Goal: Information Seeking & Learning: Learn about a topic

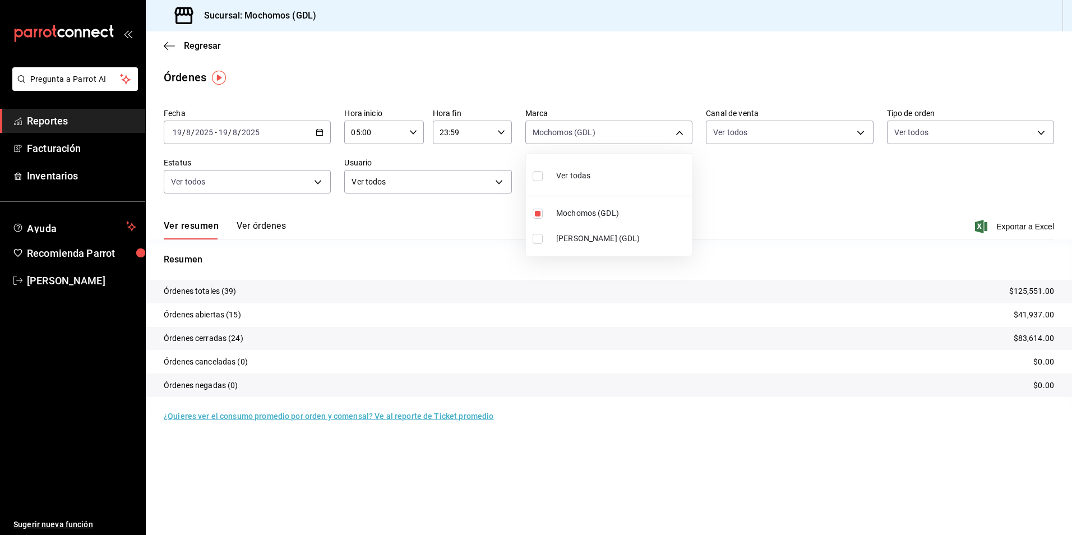
click at [198, 52] on div at bounding box center [536, 267] width 1072 height 535
click at [193, 48] on span "Regresar" at bounding box center [202, 45] width 37 height 11
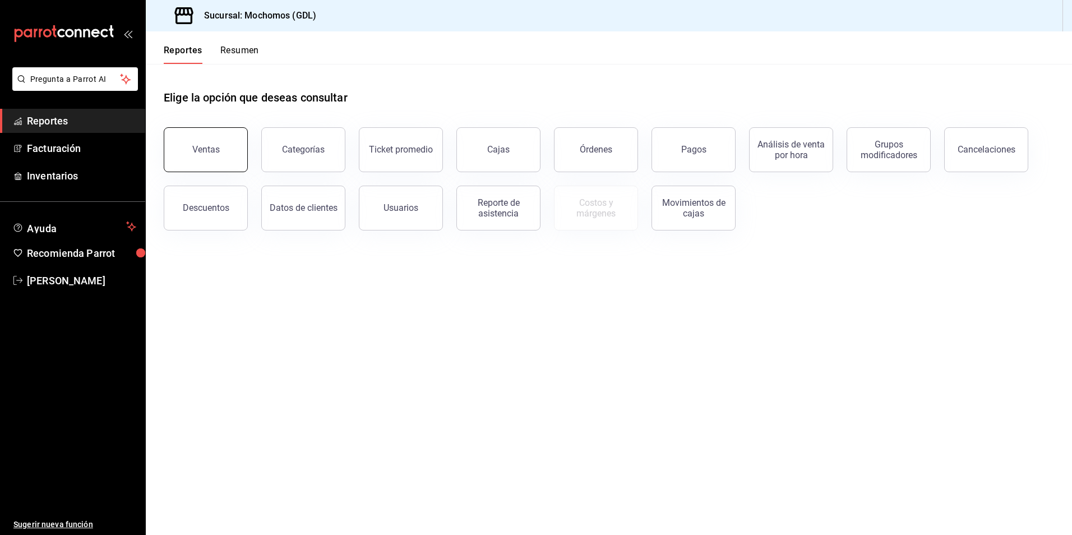
click at [210, 147] on div "Ventas" at bounding box center [205, 149] width 27 height 11
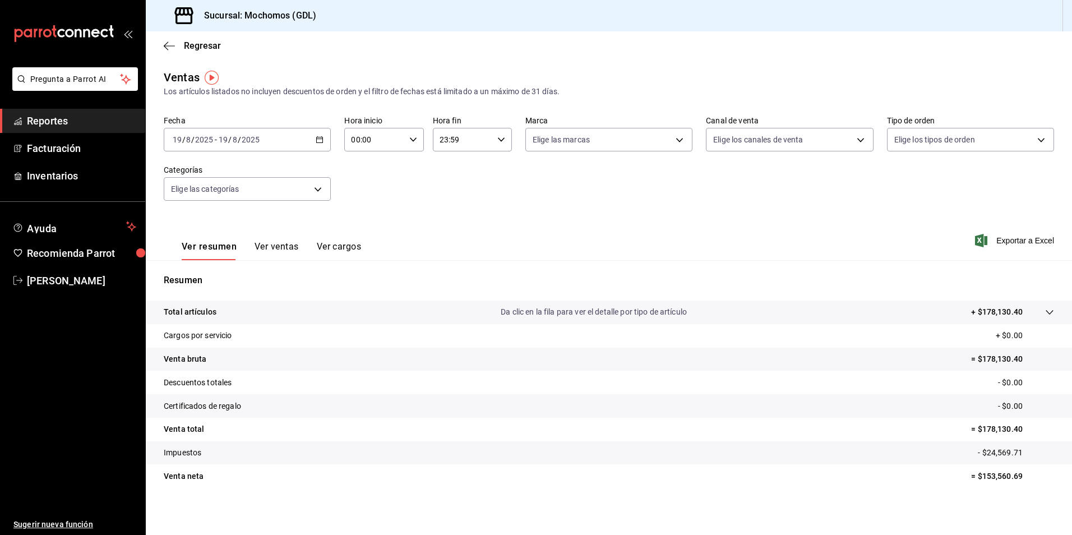
click at [266, 143] on div "[DATE] [DATE] - [DATE] [DATE]" at bounding box center [247, 140] width 167 height 24
click at [189, 271] on span "Rango de fechas" at bounding box center [216, 274] width 87 height 12
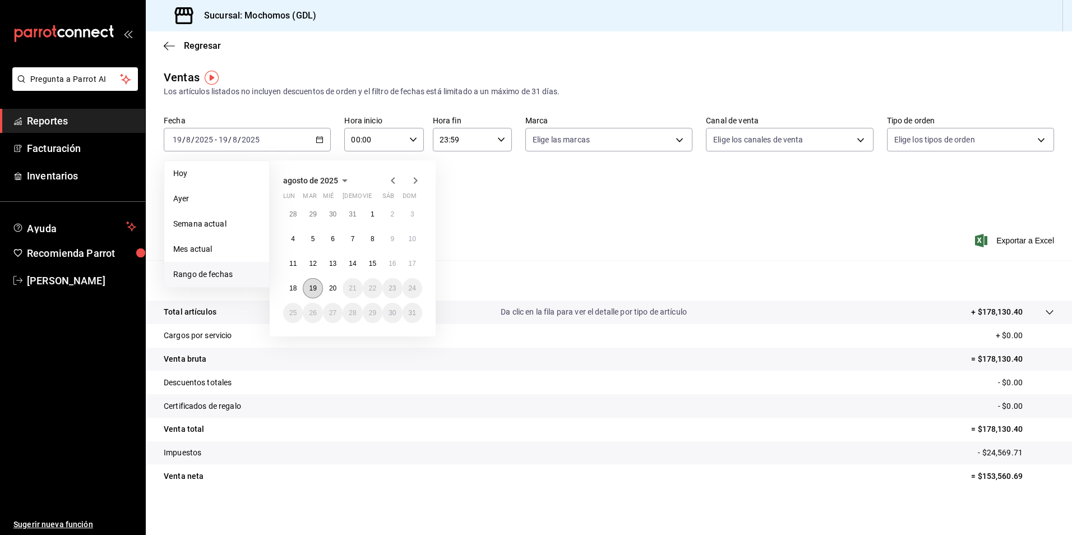
click at [308, 289] on button "19" at bounding box center [313, 288] width 20 height 20
click at [329, 287] on abbr "20" at bounding box center [332, 288] width 7 height 8
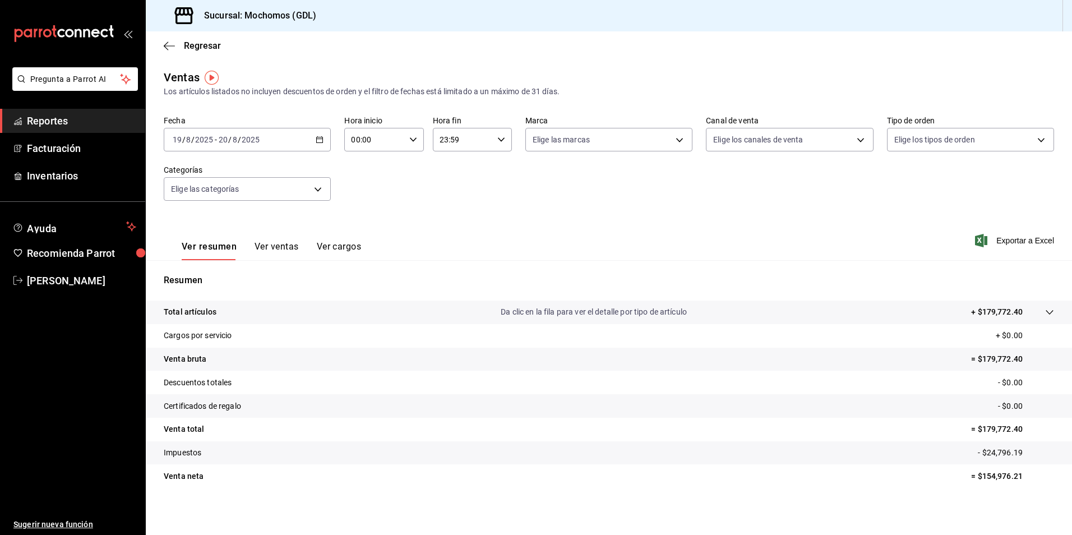
click at [406, 151] on div "Fecha [DATE] [DATE] - [DATE] [DATE] Hora inicio 00:00 Hora inicio Hora fin 23:5…" at bounding box center [609, 164] width 890 height 99
click at [410, 147] on div "00:00 Hora inicio" at bounding box center [383, 140] width 79 height 24
click at [373, 192] on button "05" at bounding box center [362, 190] width 35 height 22
type input "05:00"
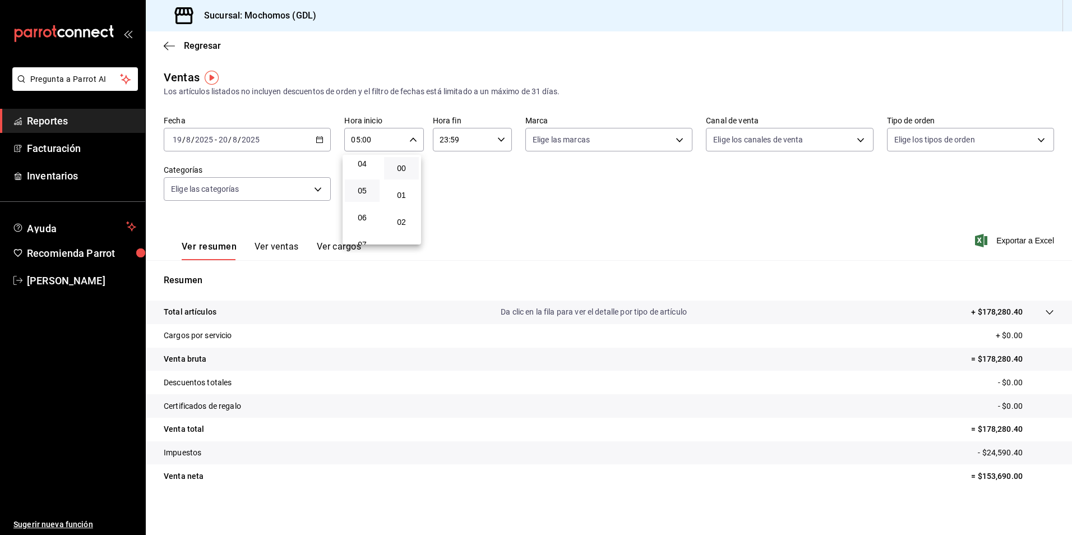
drag, startPoint x: 621, startPoint y: 145, endPoint x: 613, endPoint y: 145, distance: 8.4
click at [620, 146] on div at bounding box center [536, 267] width 1072 height 535
click at [606, 143] on body "Pregunta a Parrot AI Reportes Facturación Inventarios Ayuda Recomienda Parrot […" at bounding box center [536, 267] width 1072 height 535
click at [588, 173] on li "Ver todas" at bounding box center [604, 181] width 164 height 33
type input "36c25d4a-7cb0-456c-a434-e981d54830bc,9cac9703-0c5a-4d8b-addd-5b6b571d65b9"
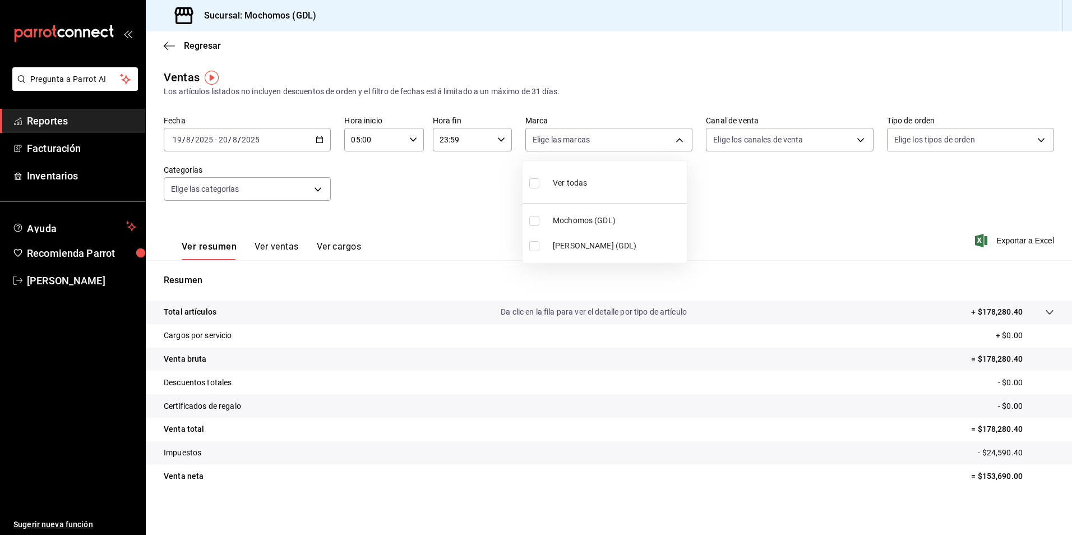
checkbox input "true"
click at [577, 174] on div "Ver todas" at bounding box center [558, 182] width 58 height 24
checkbox input "false"
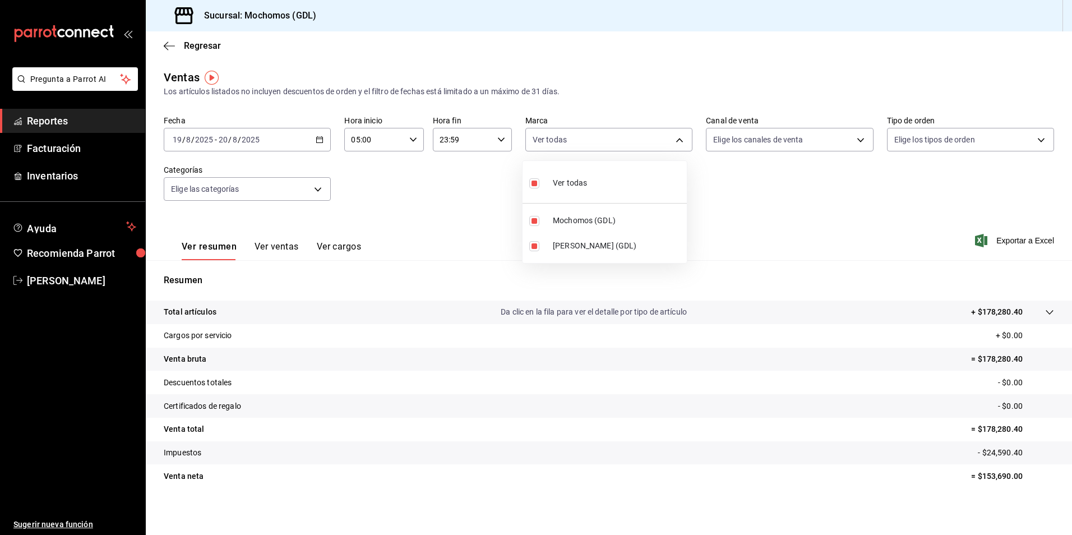
checkbox input "false"
click at [573, 221] on span "Mochomos (GDL)" at bounding box center [617, 221] width 129 height 12
type input "36c25d4a-7cb0-456c-a434-e981d54830bc"
checkbox input "true"
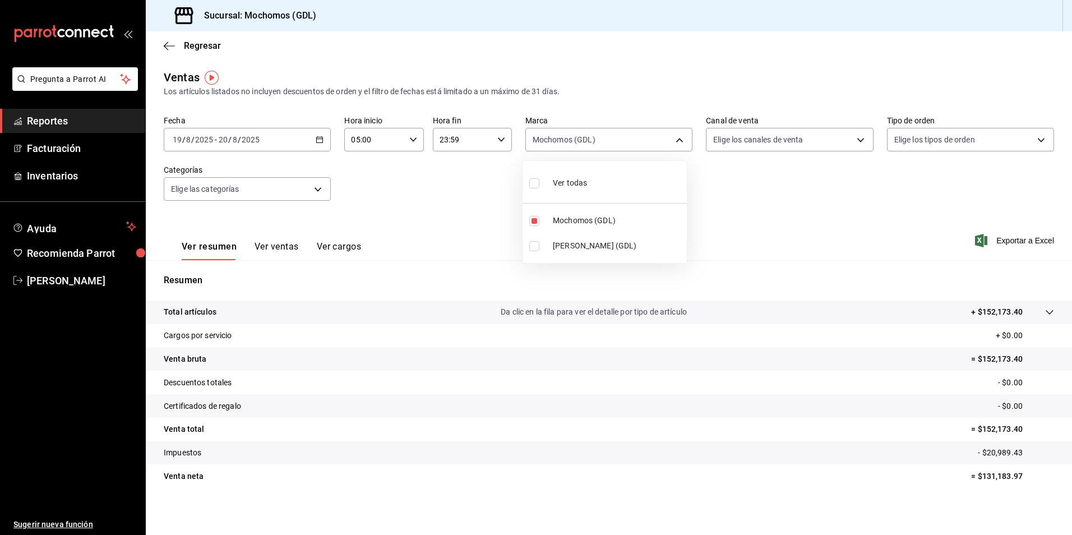
click at [740, 146] on div at bounding box center [536, 267] width 1072 height 535
click at [736, 147] on body "Pregunta a Parrot AI Reportes Facturación Inventarios Ayuda Recomienda Parrot […" at bounding box center [536, 267] width 1072 height 535
click at [734, 177] on span "Ver todos" at bounding box center [748, 183] width 34 height 12
type input "PARROT,UBER_EATS,RAPPI,DIDI_FOOD,ONLINE"
checkbox input "true"
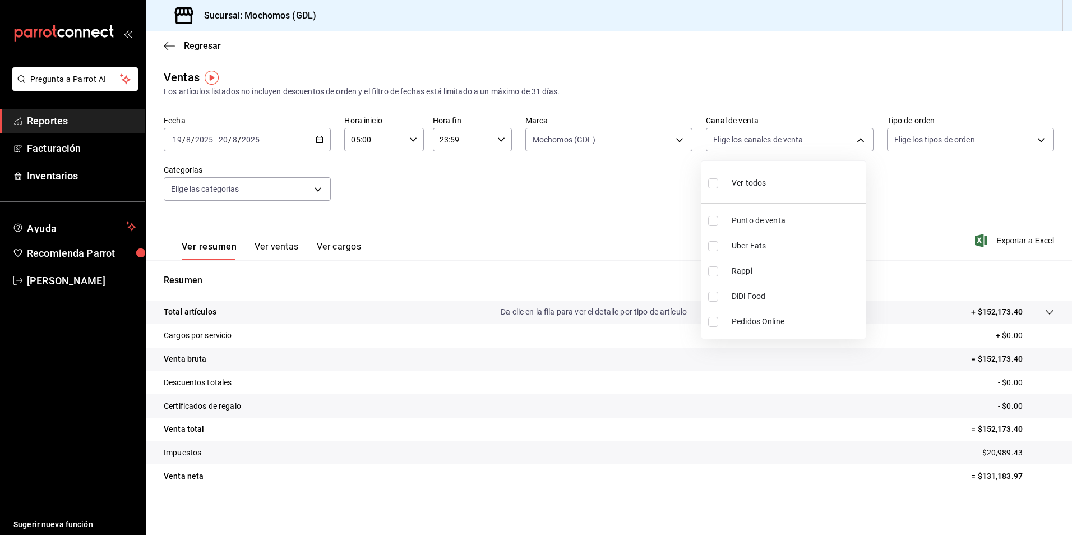
checkbox input "true"
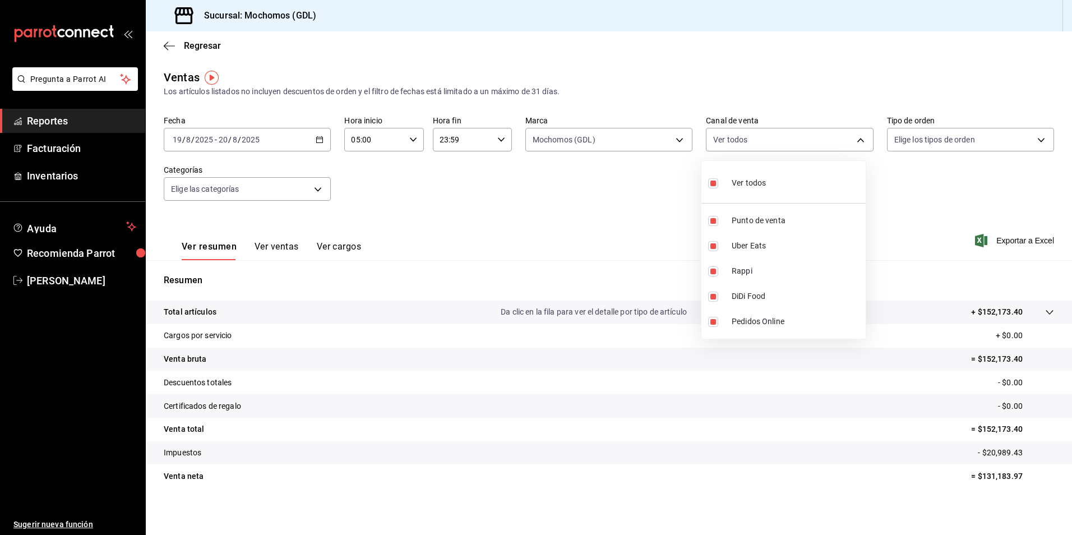
click at [895, 141] on div at bounding box center [536, 267] width 1072 height 535
click at [895, 141] on body "Pregunta a Parrot AI Reportes Facturación Inventarios Ayuda Recomienda Parrot […" at bounding box center [536, 267] width 1072 height 535
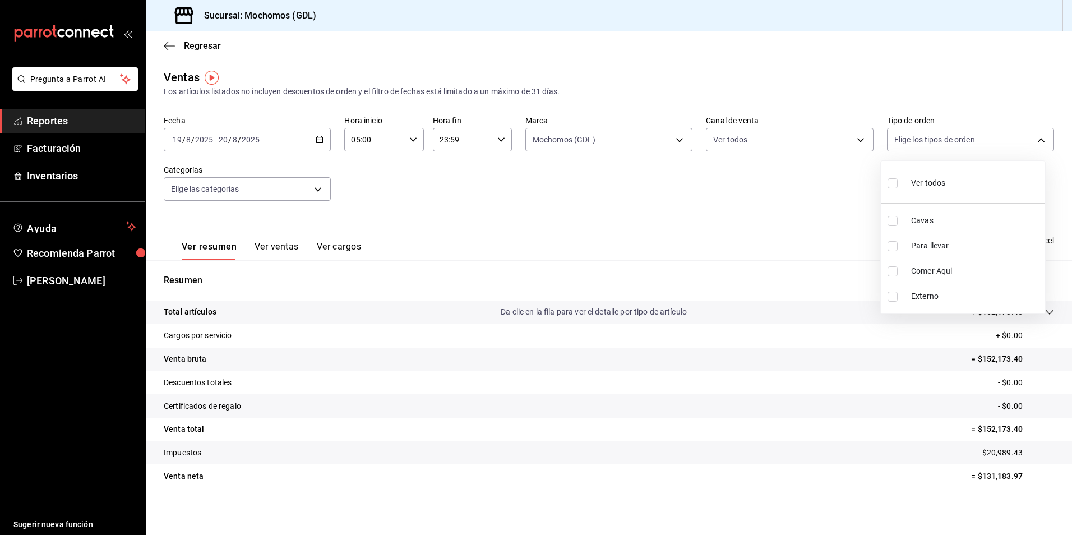
click at [891, 178] on input "checkbox" at bounding box center [892, 183] width 10 height 10
checkbox input "true"
type input "c3d0baef-30c0-4718-9d76-caab43e27316,13c4cc4a-99d2-42c0-ba96-c3de8c08c13d,7b791…"
checkbox input "true"
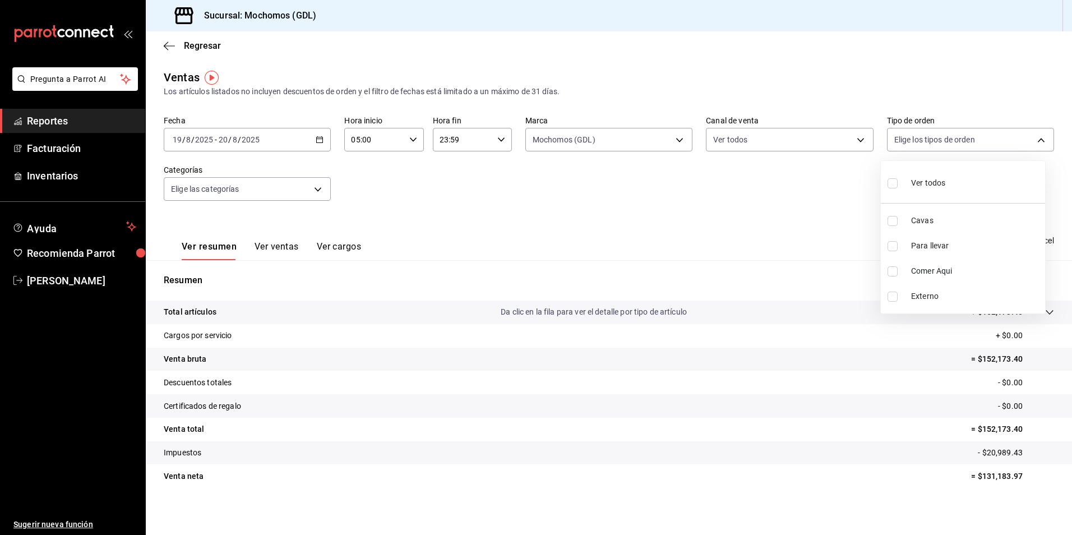
checkbox input "true"
click at [252, 188] on div at bounding box center [536, 267] width 1072 height 535
click at [246, 188] on body "Pregunta a Parrot AI Reportes Facturación Inventarios Ayuda Recomienda Parrot […" at bounding box center [536, 267] width 1072 height 535
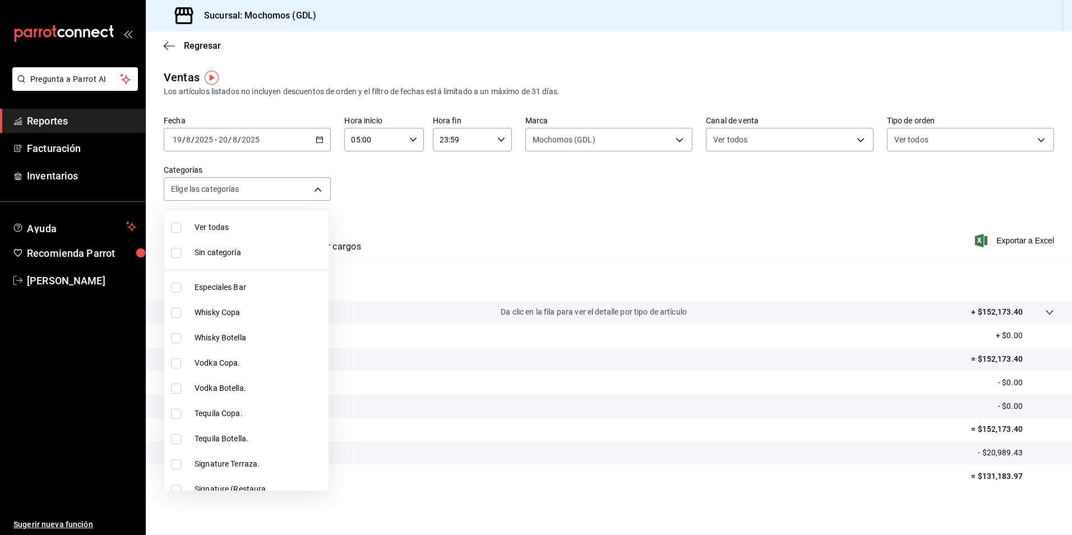
click at [229, 220] on li "Ver todas" at bounding box center [246, 227] width 164 height 25
type input "c0db8a99-aef8-4e9c-862d-72763fc5d605,0e6da5ad-e1ed-4623-8a7f-4db137866549,4ba6e…"
checkbox input "true"
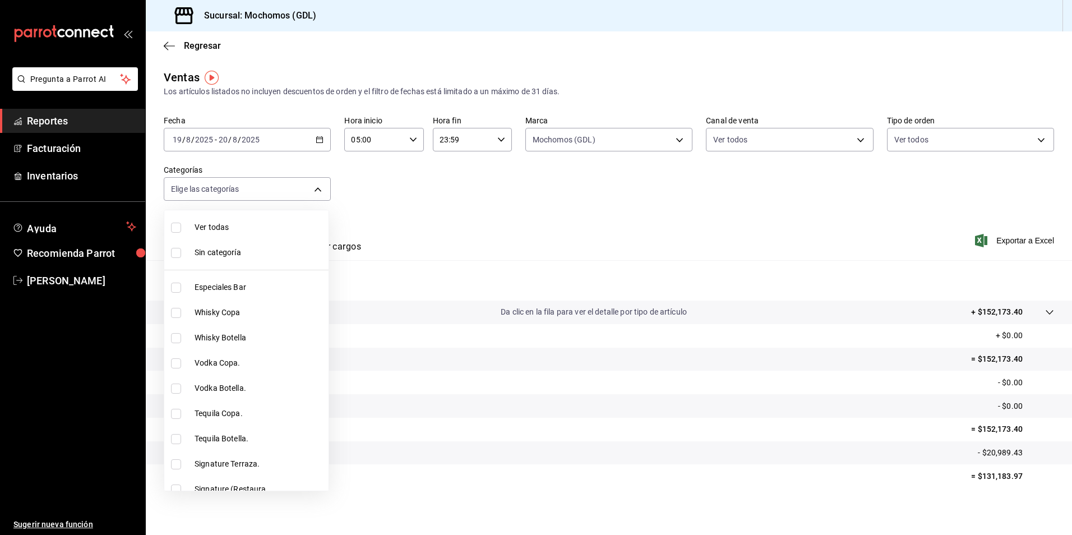
checkbox input "true"
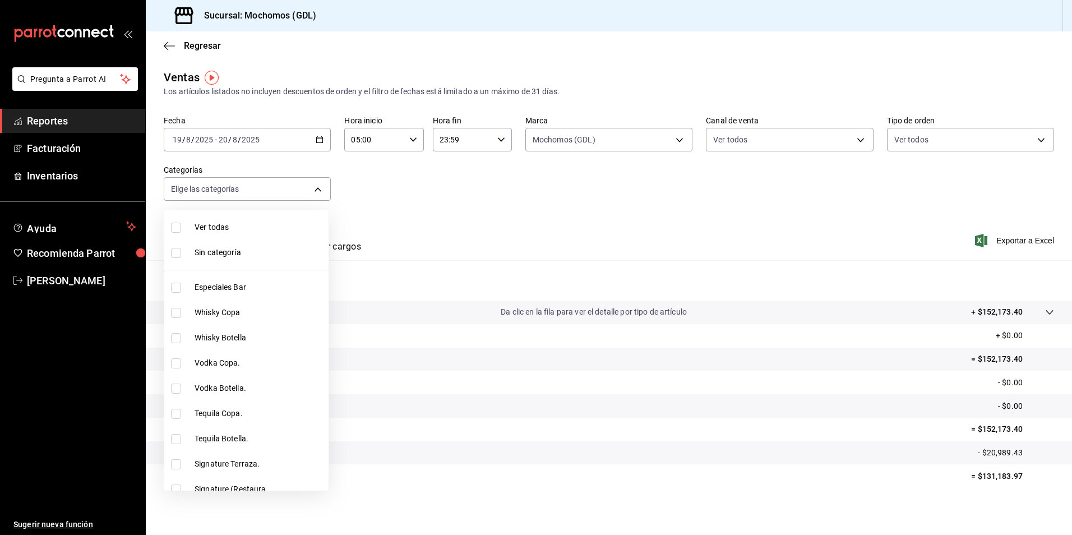
checkbox input "true"
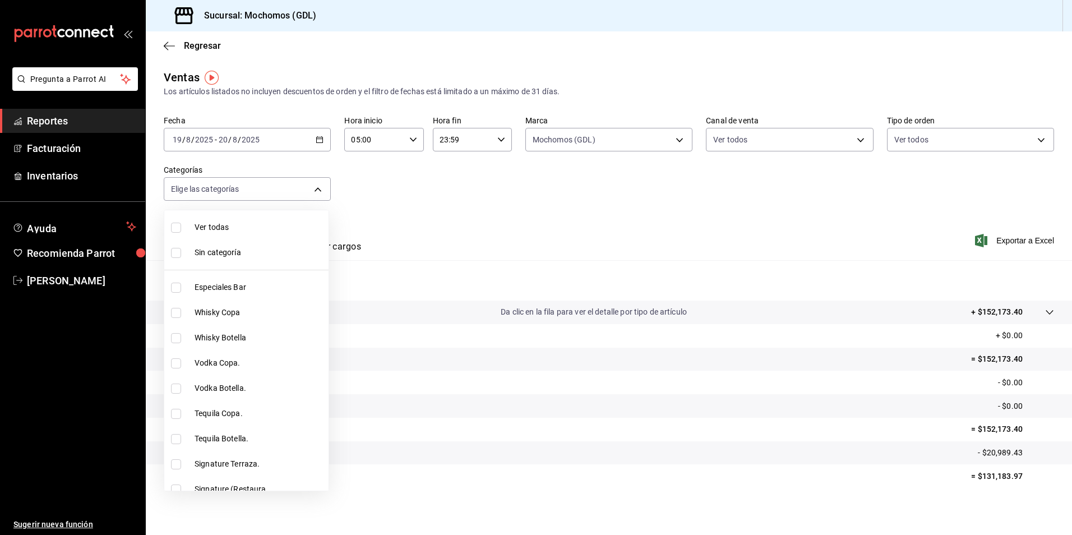
checkbox input "true"
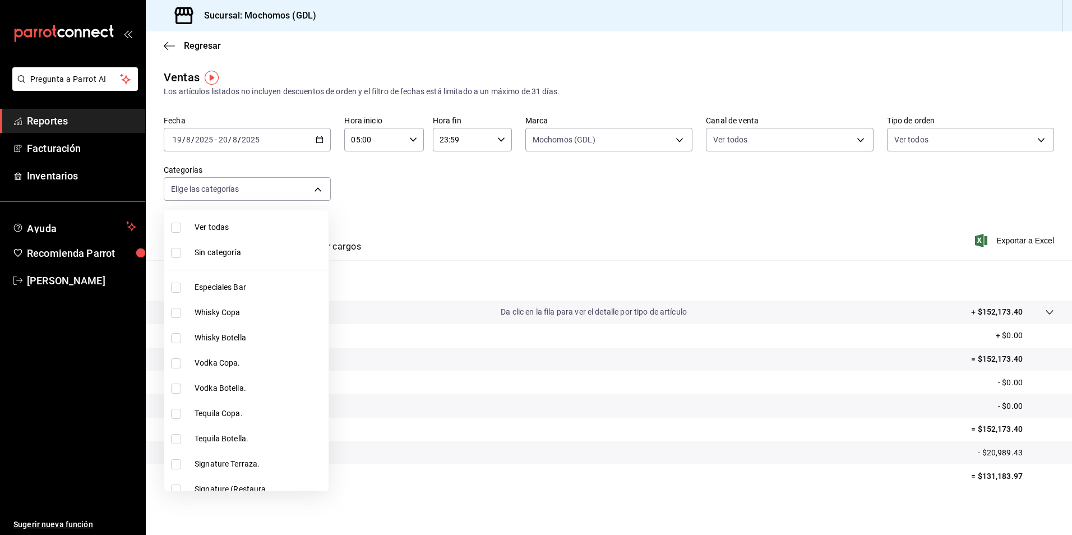
checkbox input "true"
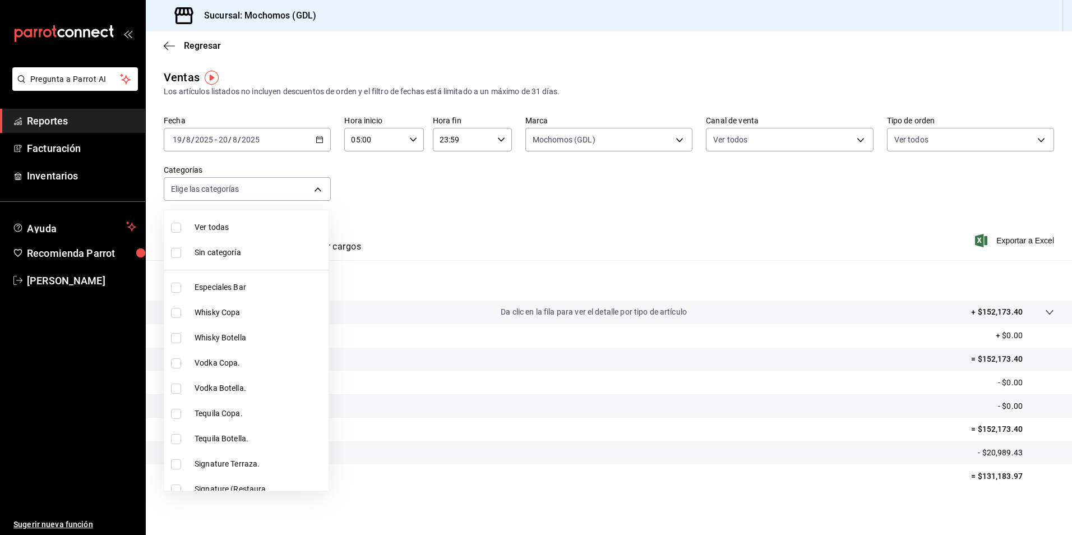
checkbox input "true"
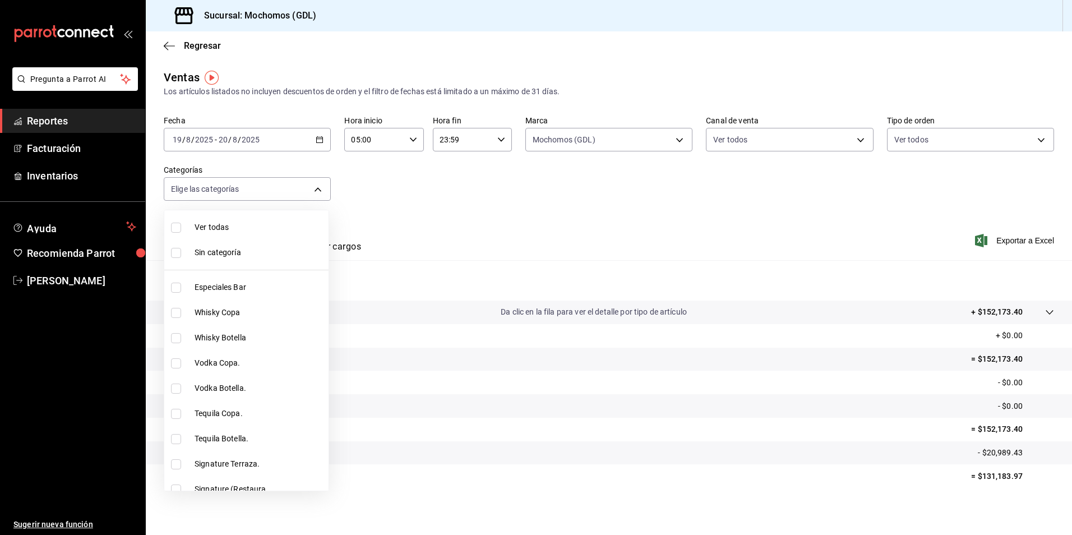
checkbox input "true"
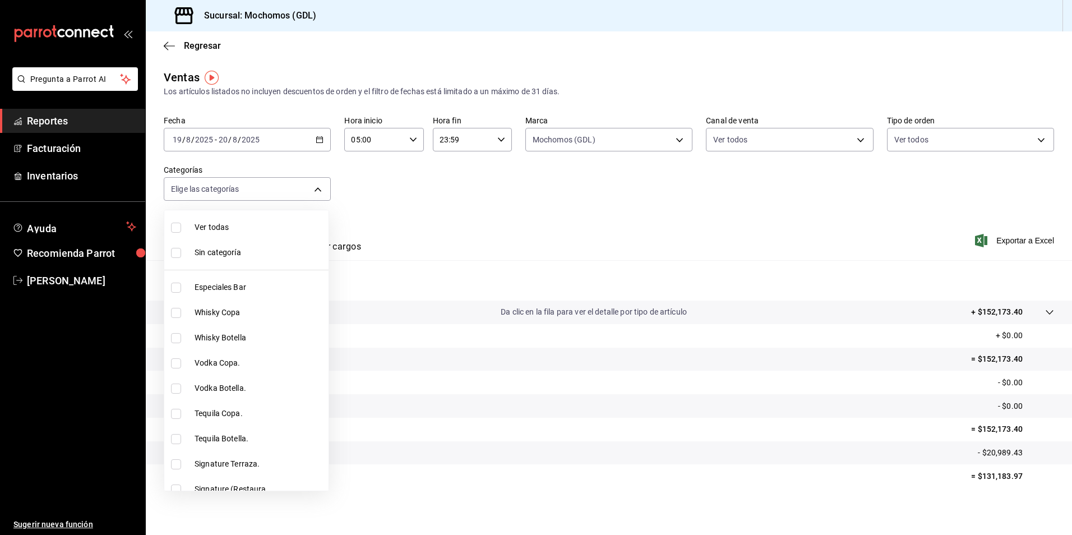
checkbox input "true"
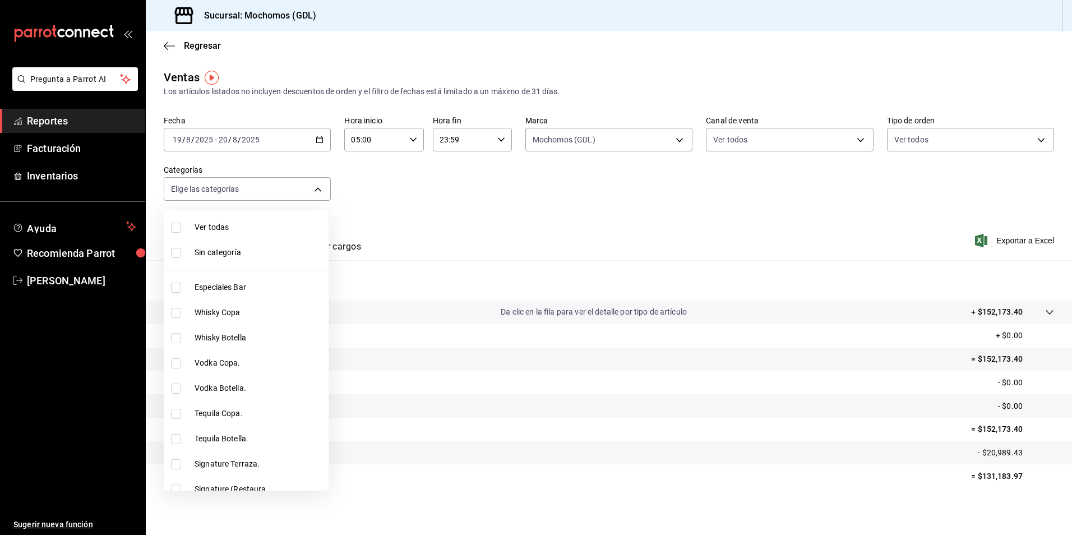
checkbox input "true"
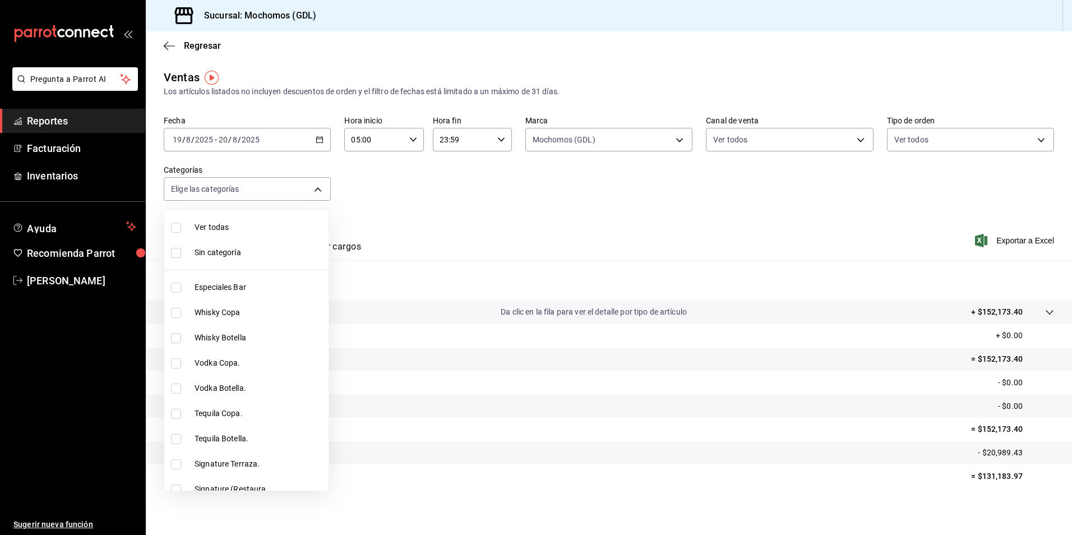
checkbox input "true"
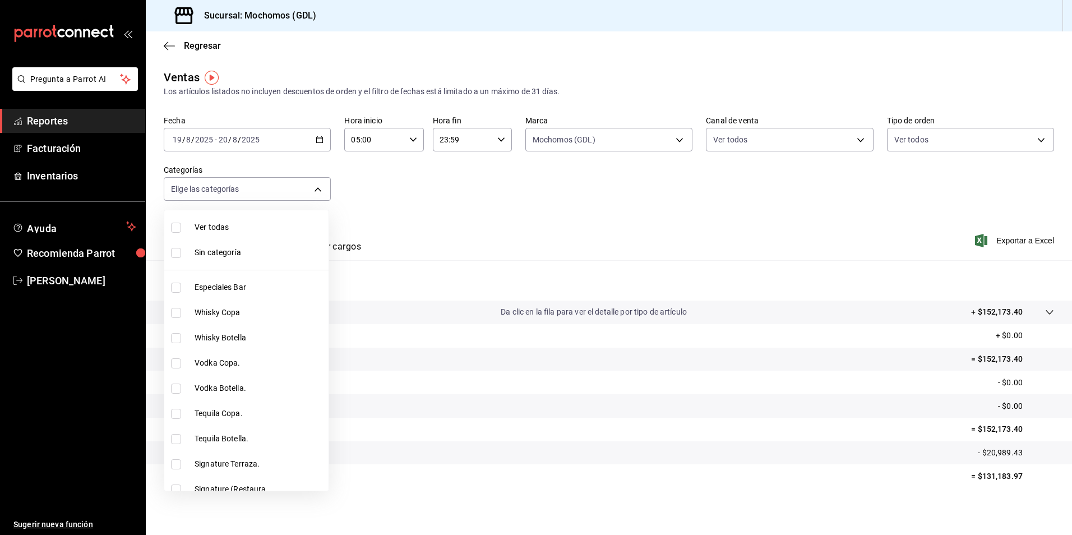
checkbox input "true"
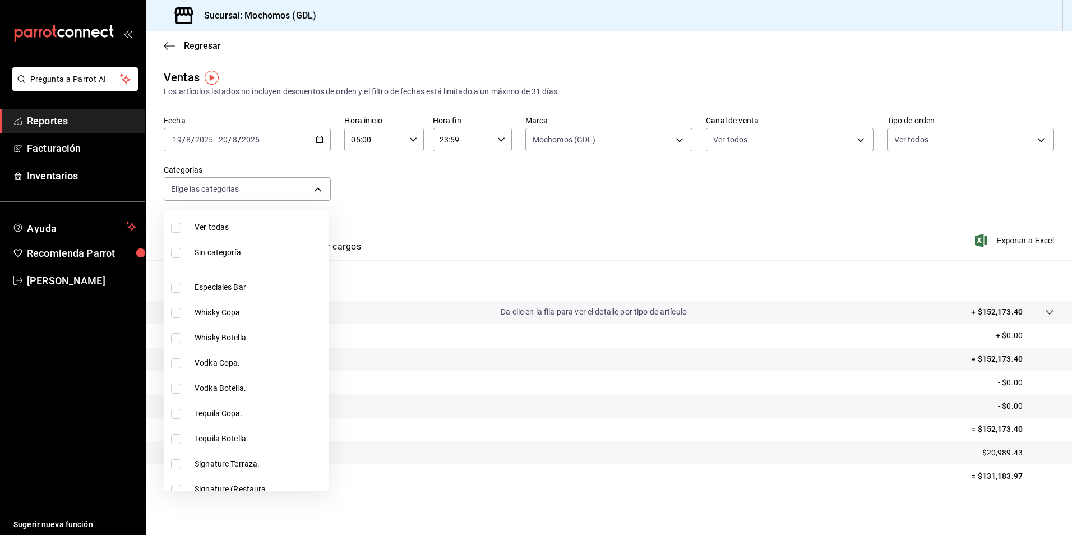
checkbox input "true"
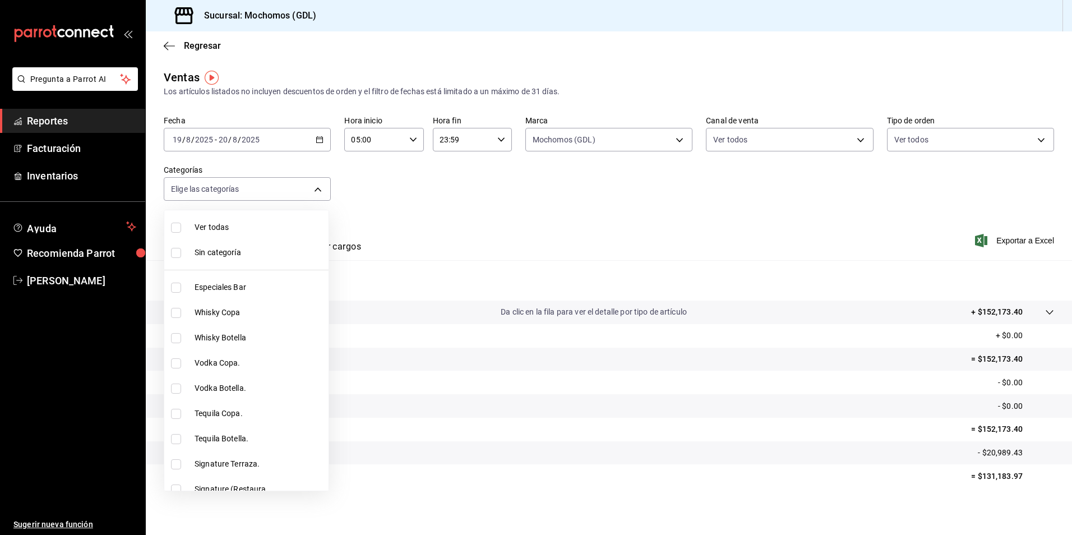
checkbox input "true"
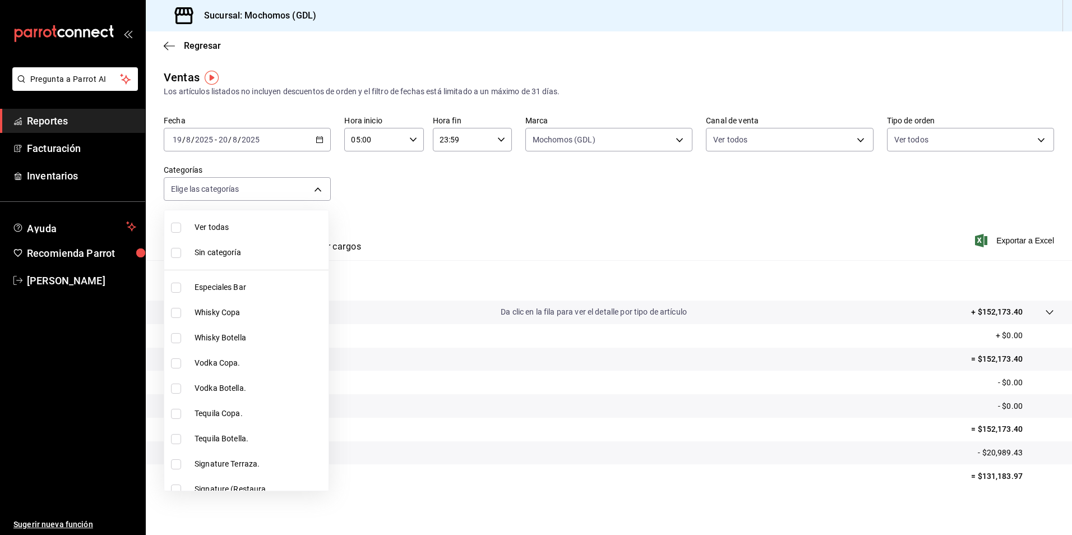
checkbox input "true"
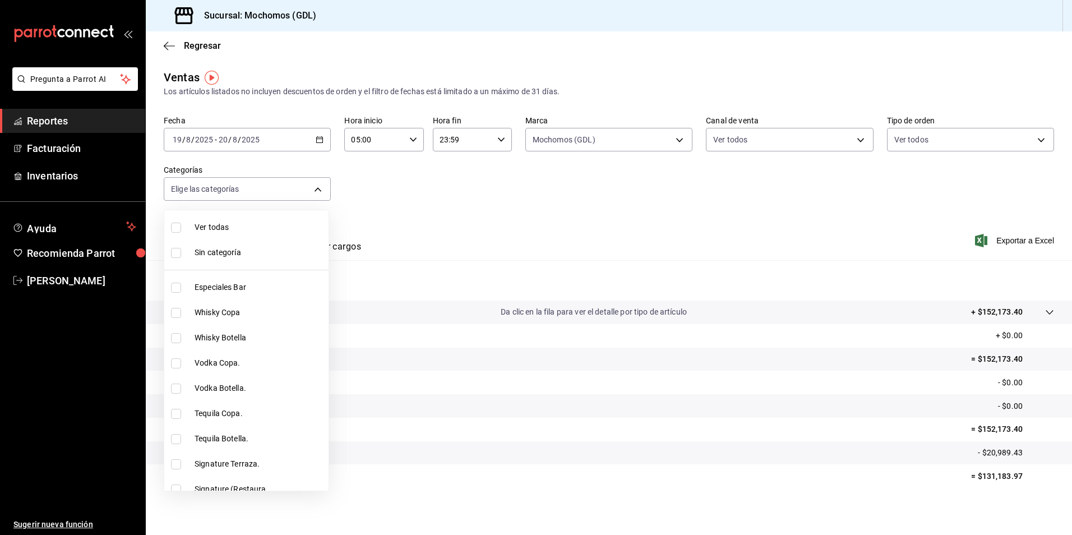
checkbox input "true"
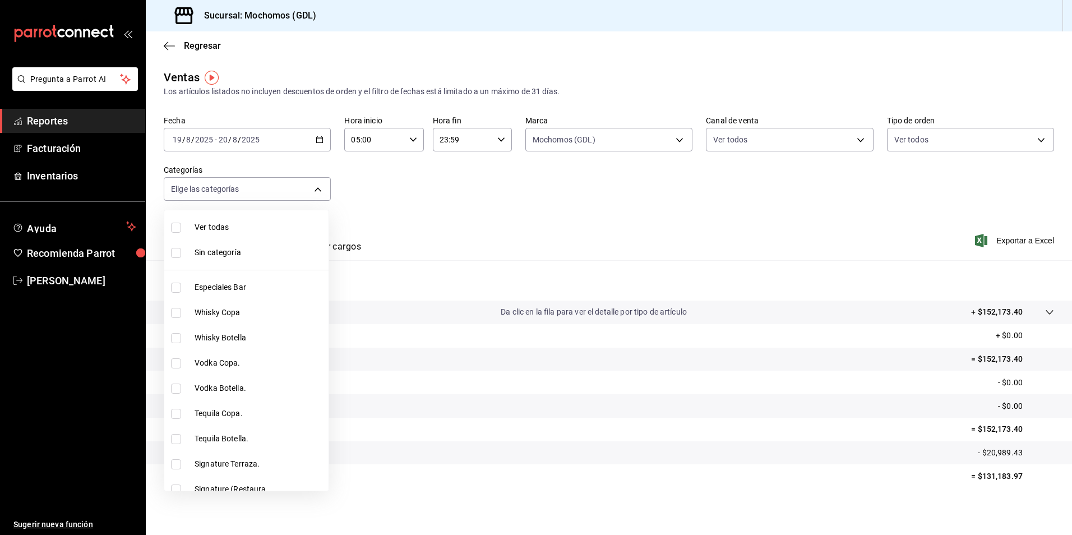
checkbox input "true"
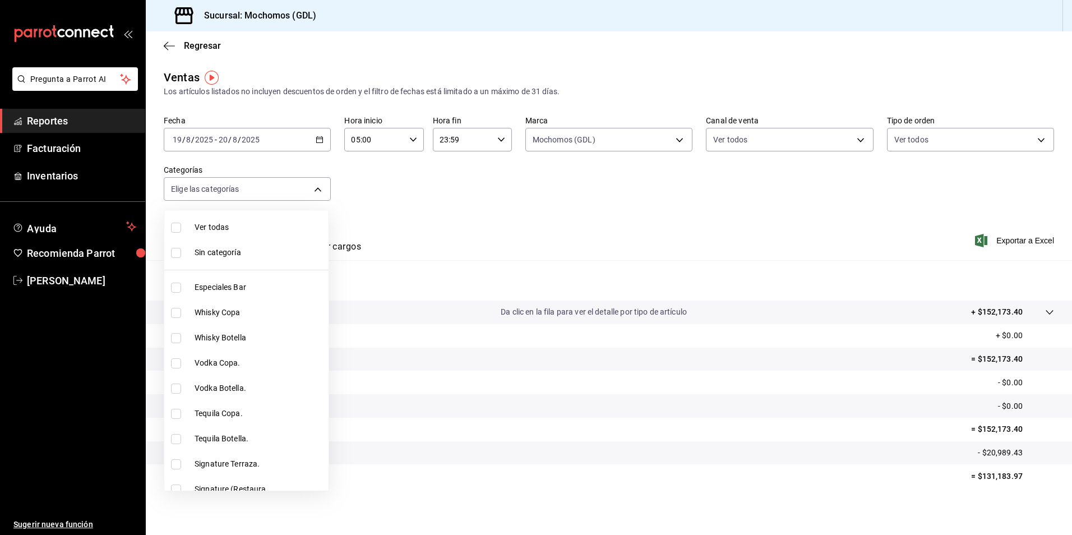
checkbox input "true"
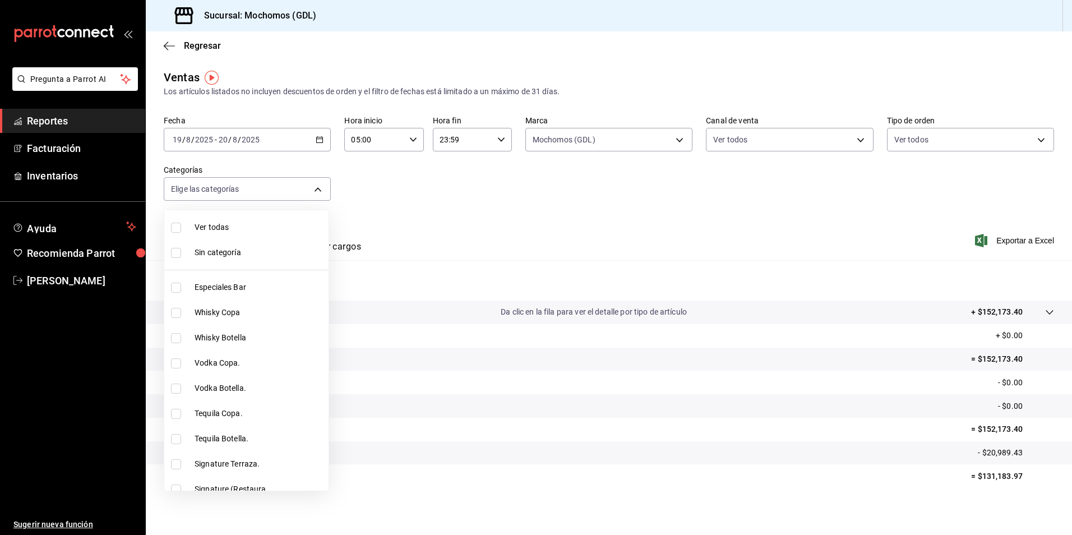
checkbox input "true"
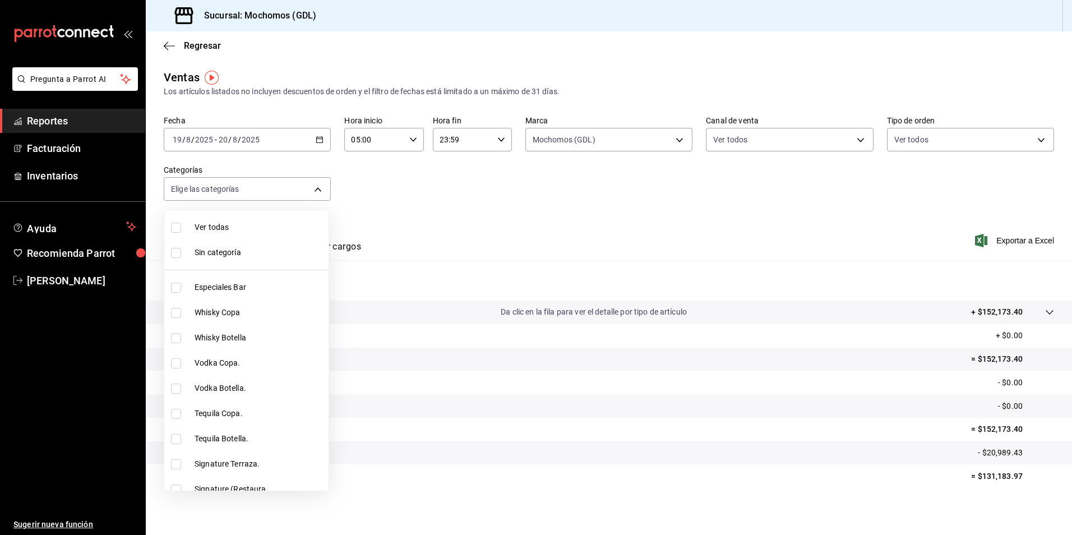
checkbox input "true"
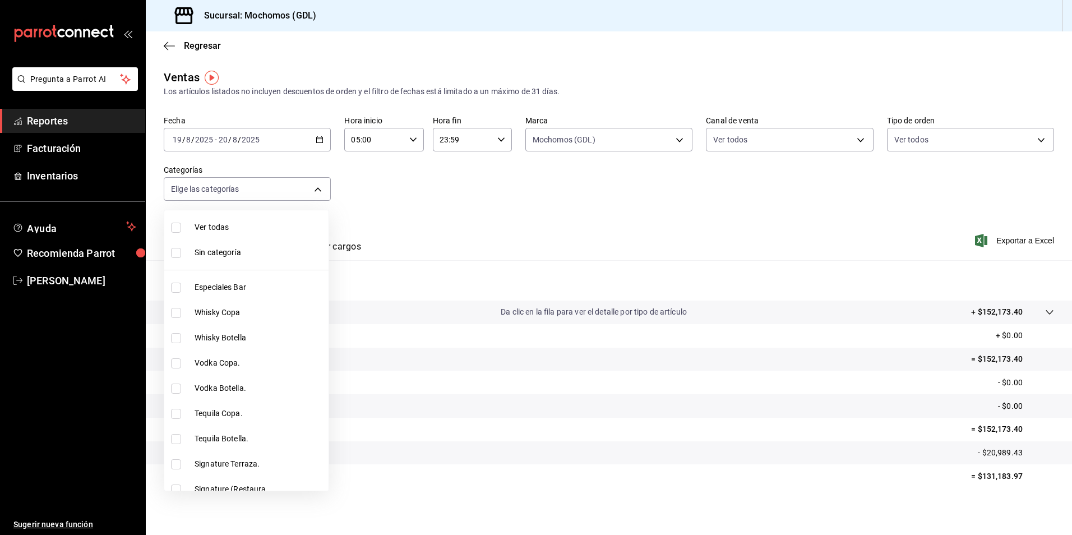
checkbox input "true"
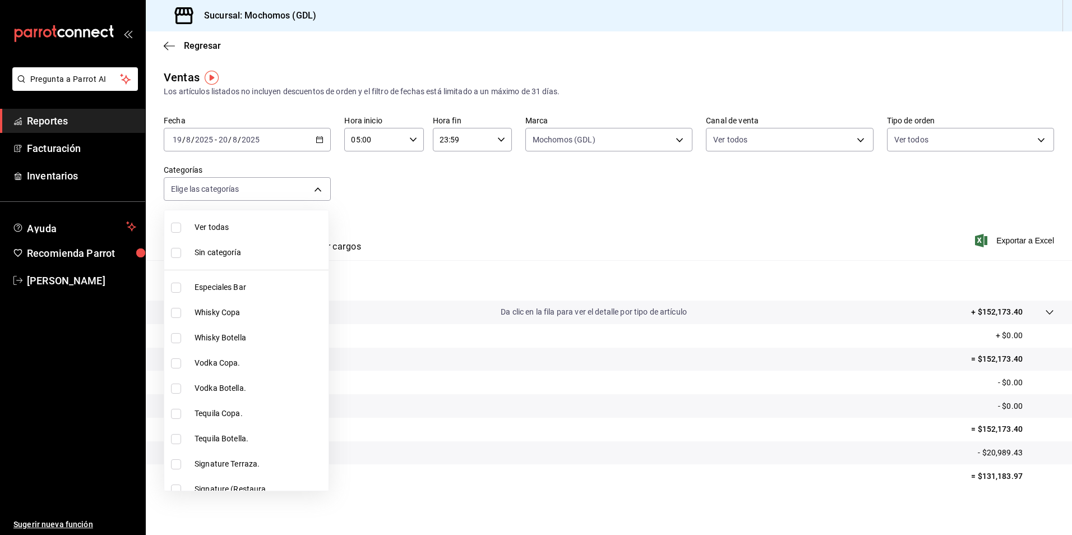
checkbox input "true"
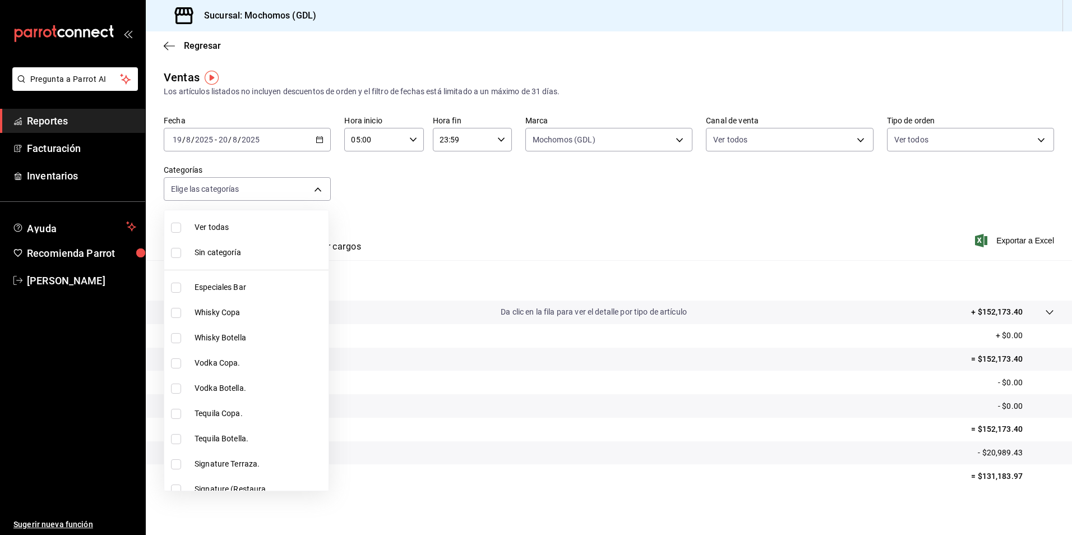
checkbox input "true"
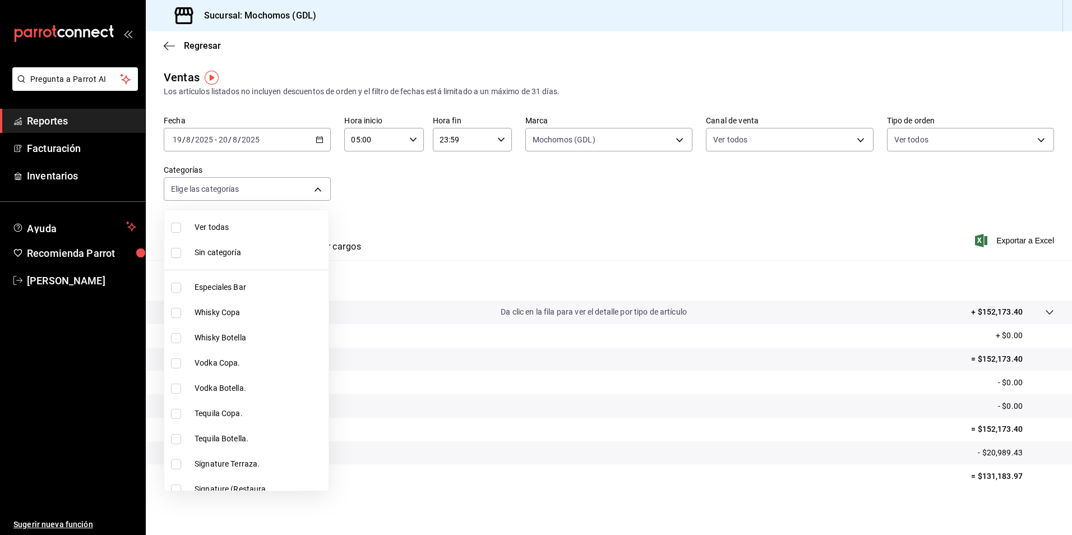
checkbox input "true"
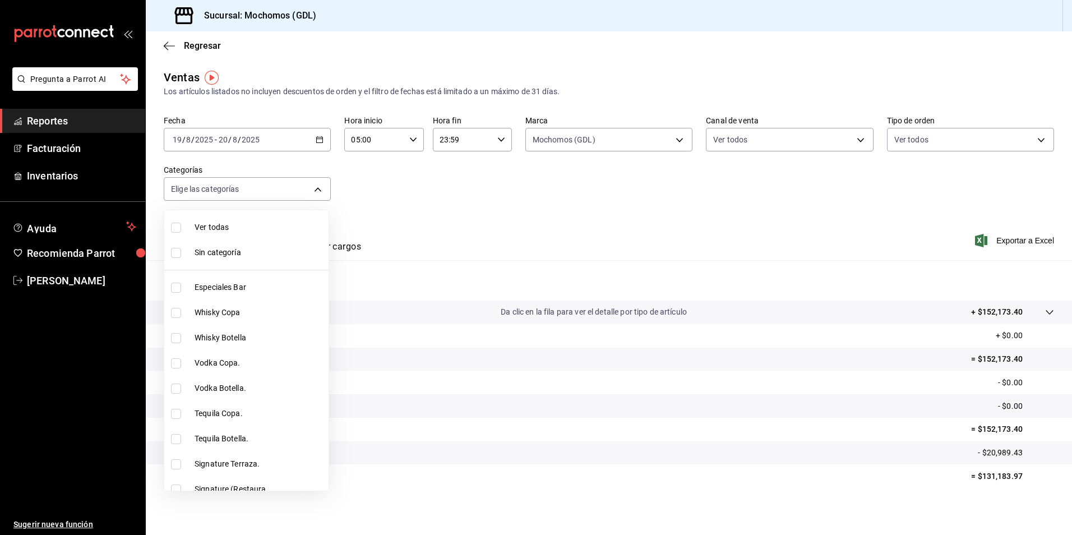
checkbox input "true"
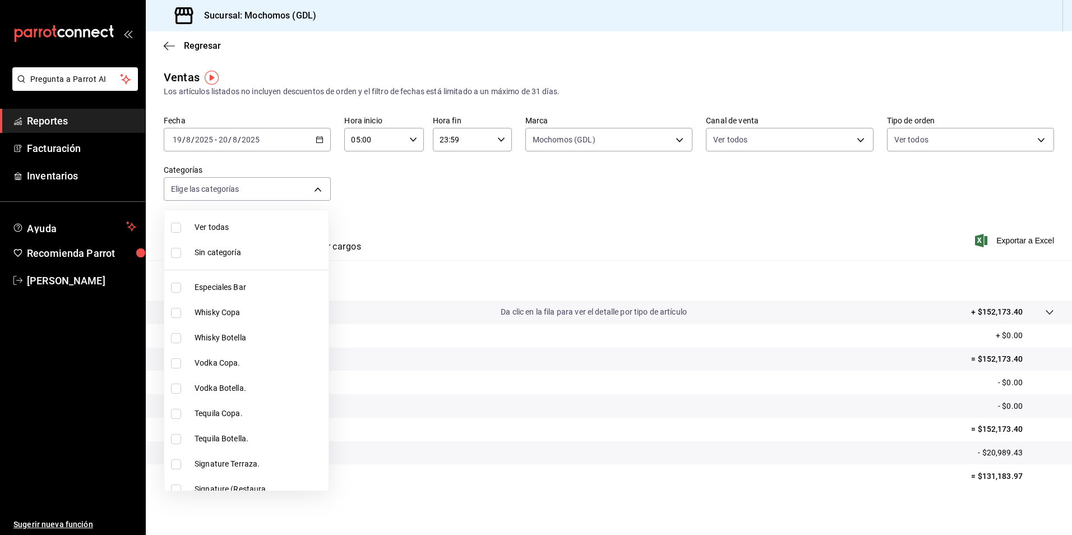
checkbox input "true"
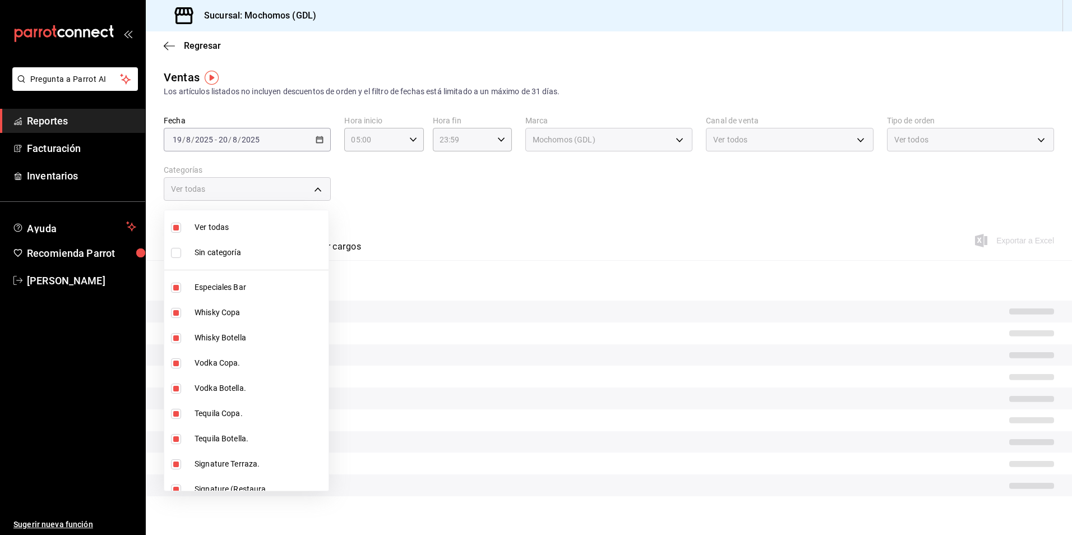
click at [227, 251] on span "Sin categoría" at bounding box center [258, 253] width 129 height 12
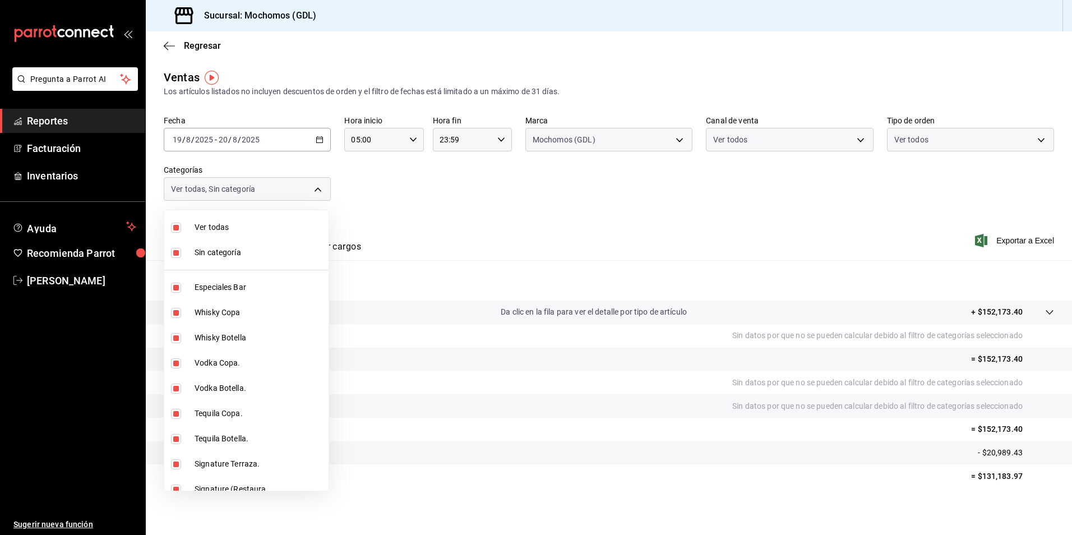
checkbox input "true"
click at [615, 196] on div at bounding box center [536, 267] width 1072 height 535
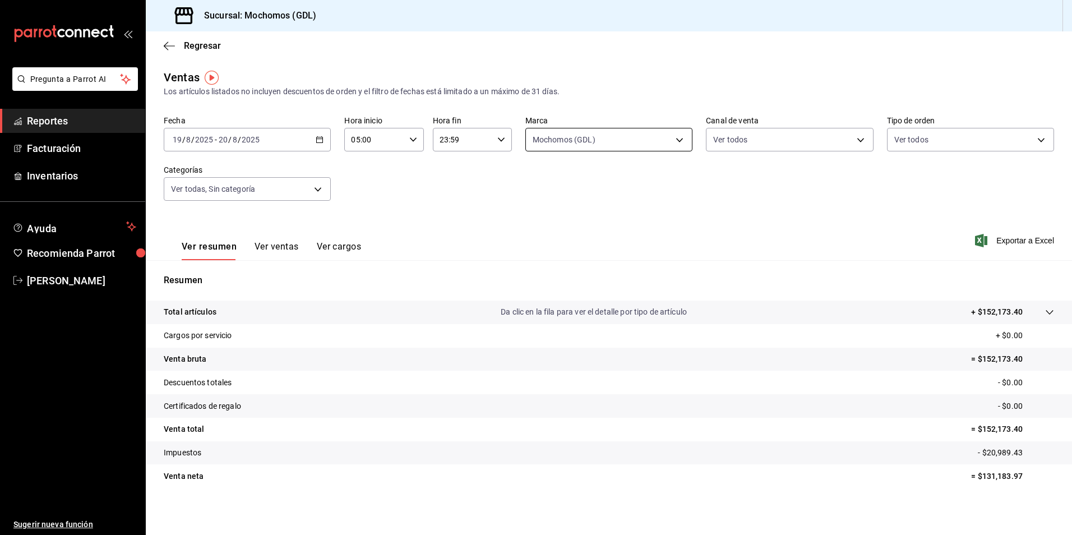
click at [539, 140] on body "Pregunta a Parrot AI Reportes Facturación Inventarios Ayuda Recomienda Parrot […" at bounding box center [536, 267] width 1072 height 535
click at [542, 219] on label at bounding box center [536, 221] width 15 height 10
click at [539, 219] on input "checkbox" at bounding box center [534, 221] width 10 height 10
checkbox input "true"
type input "36c25d4a-7cb0-456c-a434-e981d54830bc"
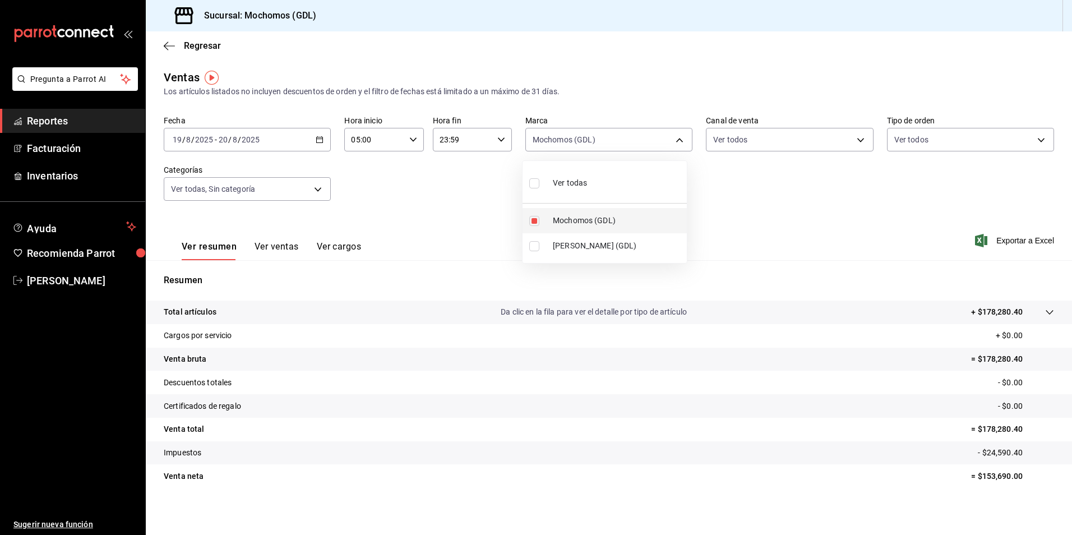
click at [542, 219] on label at bounding box center [536, 221] width 15 height 10
click at [539, 219] on input "checkbox" at bounding box center [534, 221] width 10 height 10
checkbox input "true"
click at [592, 245] on span "[PERSON_NAME] (GDL)" at bounding box center [617, 246] width 129 height 12
type input "36c25d4a-7cb0-456c-a434-e981d54830bc,9cac9703-0c5a-4d8b-addd-5b6b571d65b9"
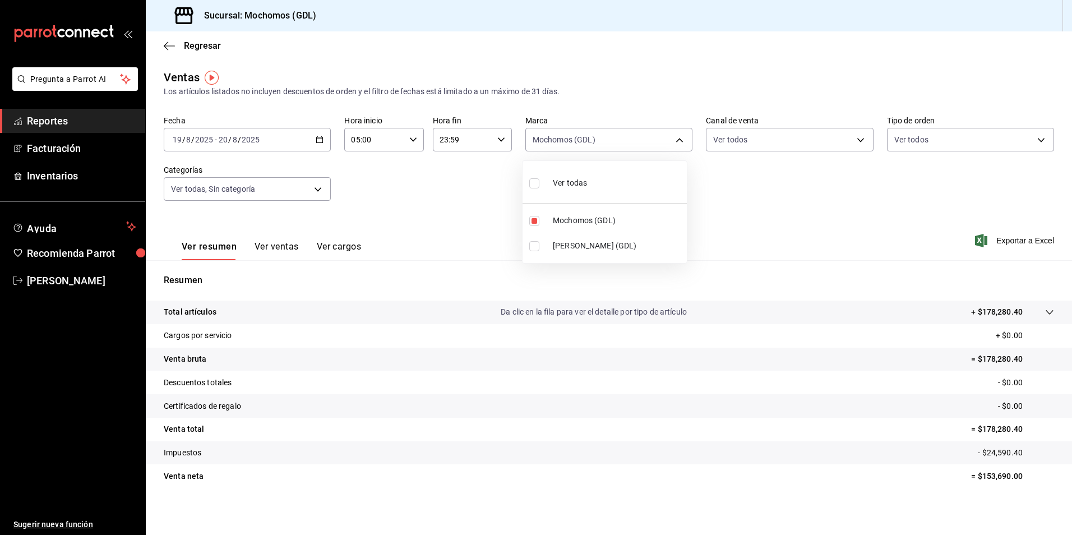
checkbox input "true"
click at [577, 185] on span "Ver todas" at bounding box center [570, 183] width 34 height 12
checkbox input "false"
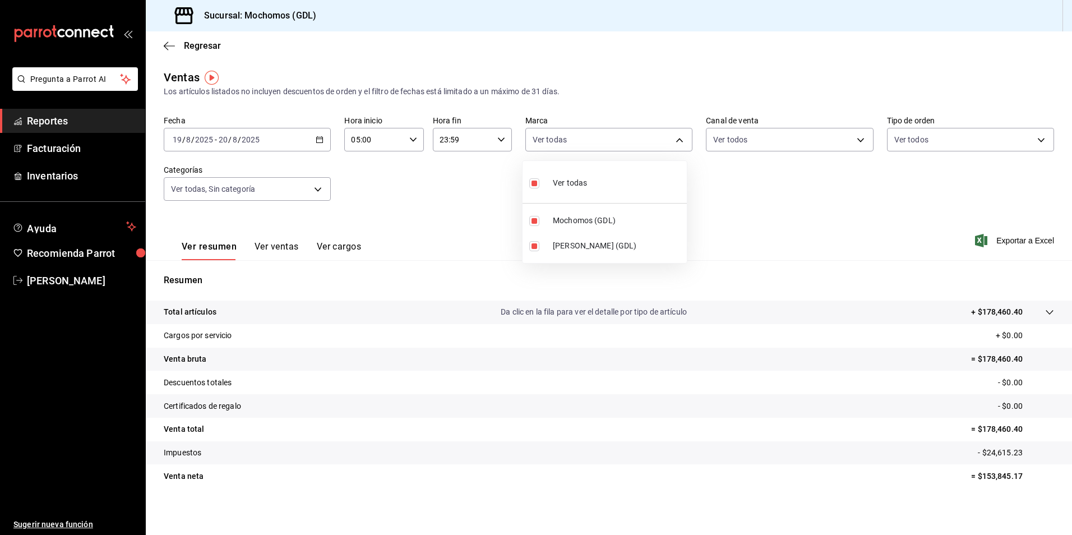
checkbox input "false"
click at [574, 220] on span "Mochomos (GDL)" at bounding box center [617, 221] width 129 height 12
type input "36c25d4a-7cb0-456c-a434-e981d54830bc"
checkbox input "true"
click at [752, 184] on div at bounding box center [536, 267] width 1072 height 535
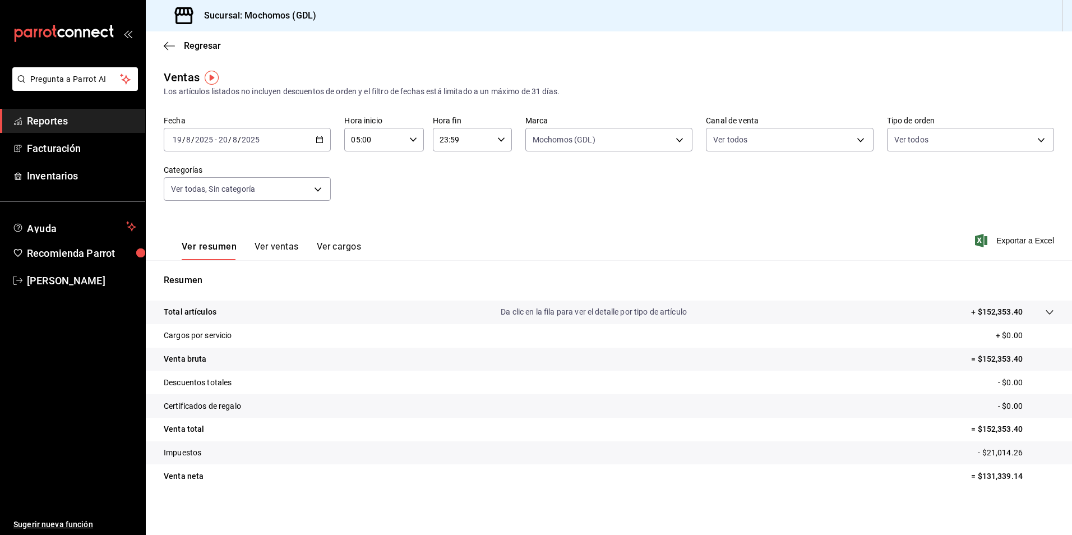
click at [628, 151] on div "Fecha [DATE] [DATE] - [DATE] [DATE] Hora inicio 05:00 Hora inicio Hora fin 23:5…" at bounding box center [609, 164] width 890 height 99
click at [562, 140] on body "Pregunta a Parrot AI Reportes Facturación Inventarios Ayuda Recomienda Parrot […" at bounding box center [536, 267] width 1072 height 535
click at [565, 212] on li "Mochomos (GDL)" at bounding box center [604, 220] width 164 height 25
checkbox input "false"
click at [562, 249] on span "[PERSON_NAME] (GDL)" at bounding box center [617, 246] width 129 height 12
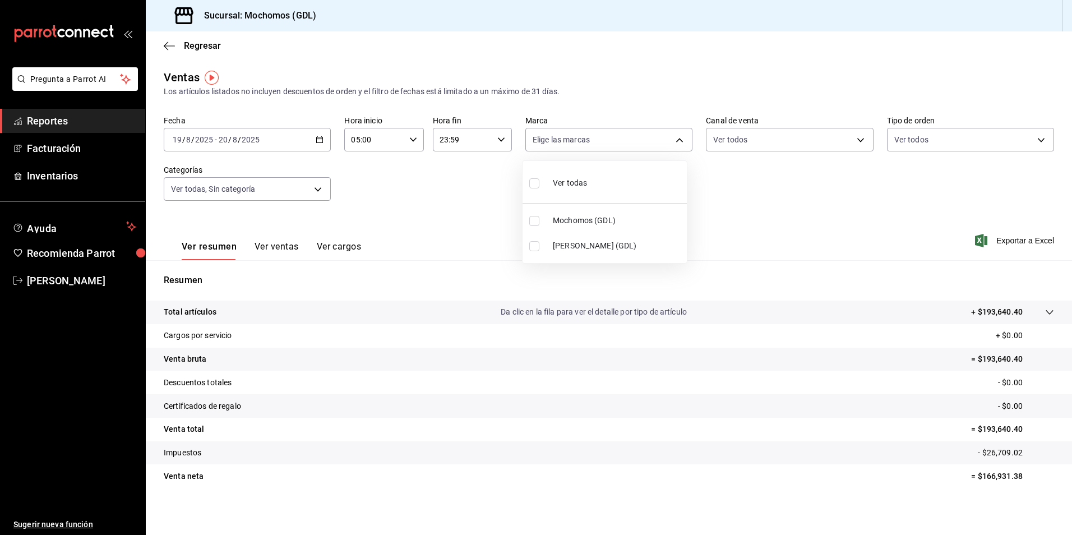
type input "9cac9703-0c5a-4d8b-addd-5b6b571d65b9"
checkbox input "true"
